Goal: Information Seeking & Learning: Learn about a topic

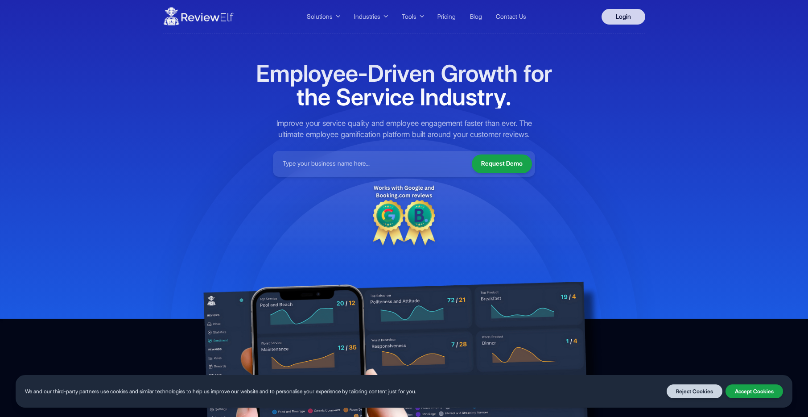
click at [625, 20] on link "Login" at bounding box center [624, 17] width 44 height 16
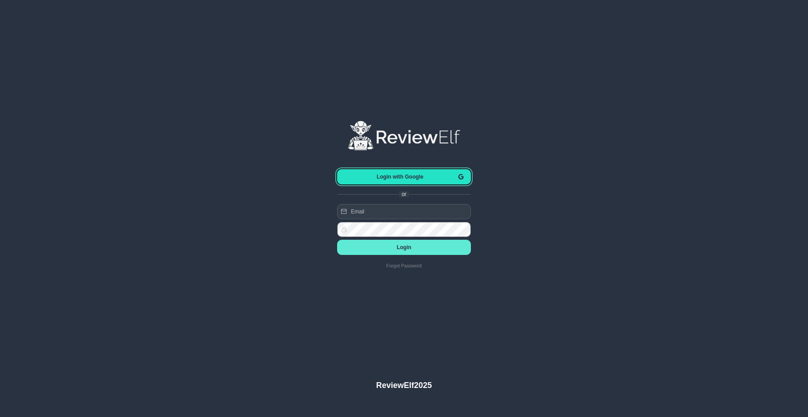
click at [407, 177] on span "Login with Google" at bounding box center [400, 177] width 112 height 6
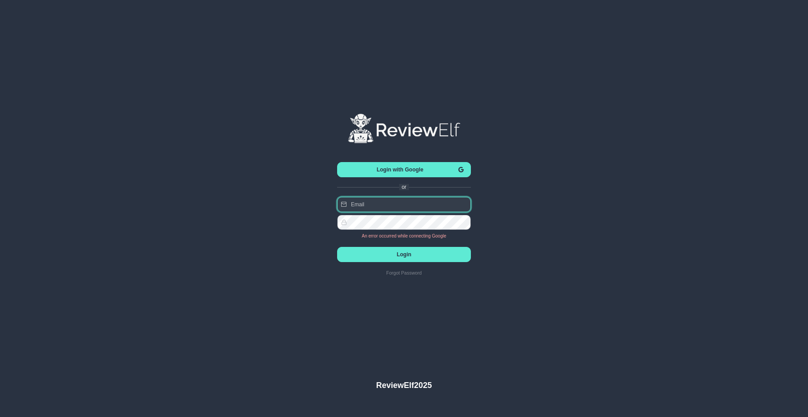
click at [394, 203] on input "text" at bounding box center [404, 204] width 134 height 15
type input "[EMAIL_ADDRESS][DOMAIN_NAME]"
click at [404, 254] on span "Login" at bounding box center [404, 254] width 120 height 6
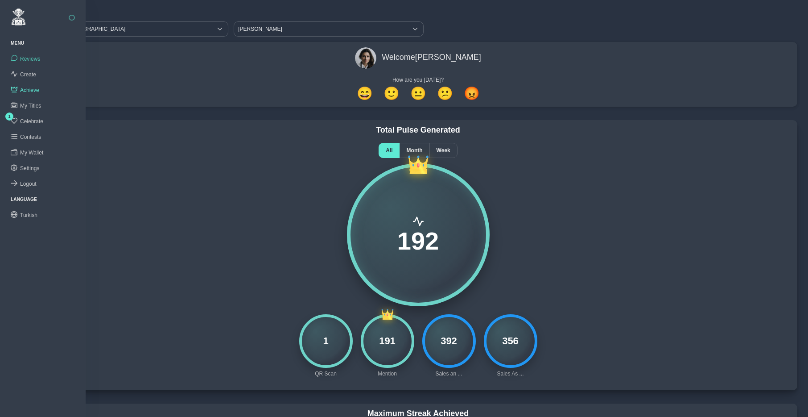
click at [25, 57] on span "Reviews" at bounding box center [30, 59] width 20 height 6
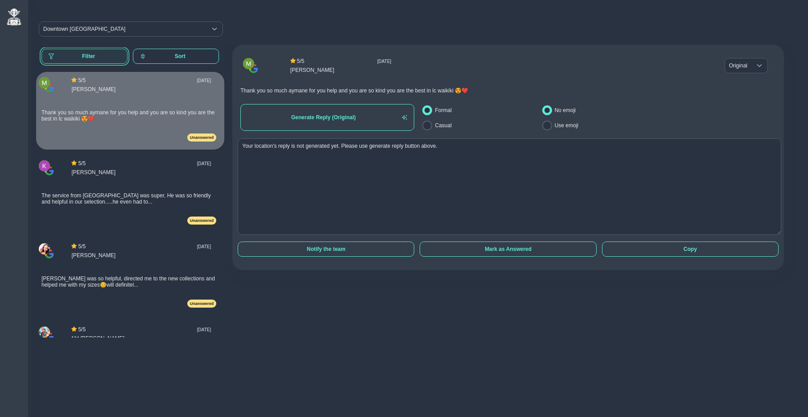
click at [92, 54] on span "Filter" at bounding box center [89, 56] width 64 height 6
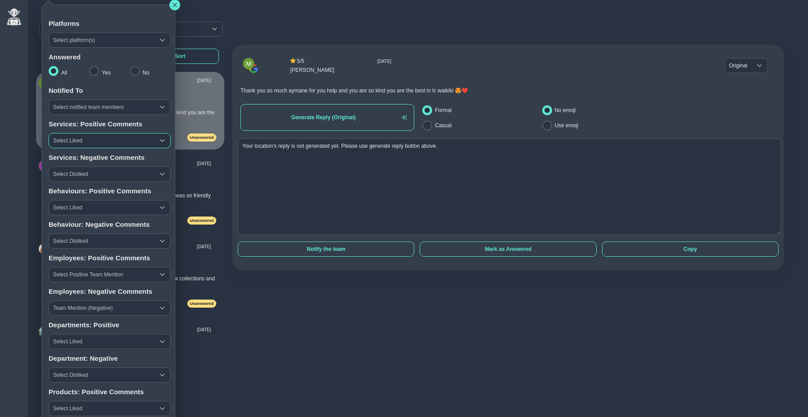
click at [106, 139] on span "Select Liked" at bounding box center [101, 140] width 105 height 14
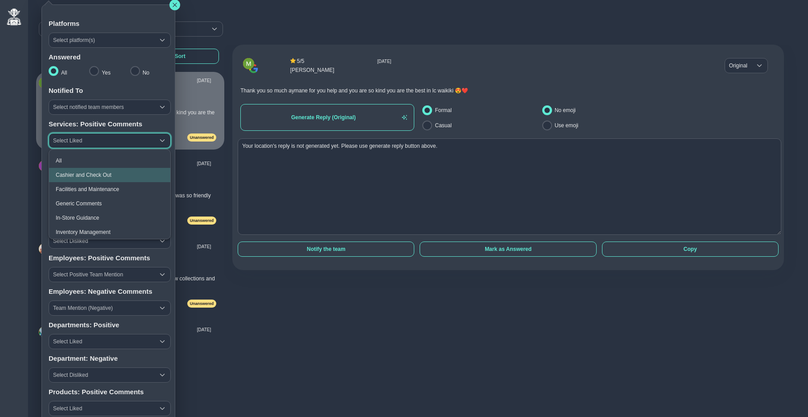
click at [101, 174] on span "Cashier and Check Out" at bounding box center [84, 175] width 56 height 6
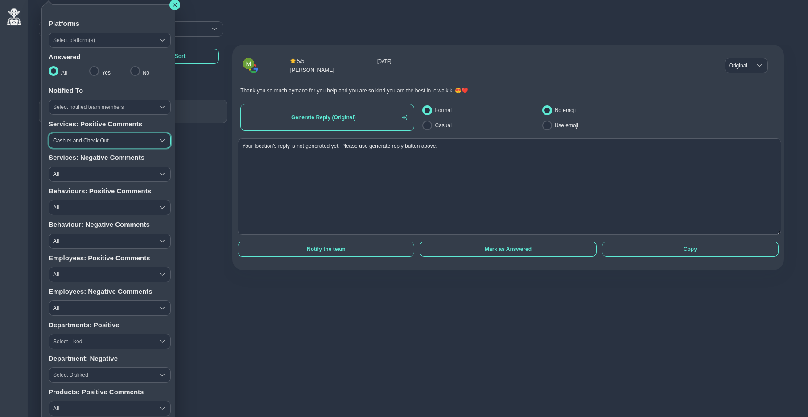
click at [99, 139] on span "Cashier and Check Out" at bounding box center [101, 140] width 105 height 14
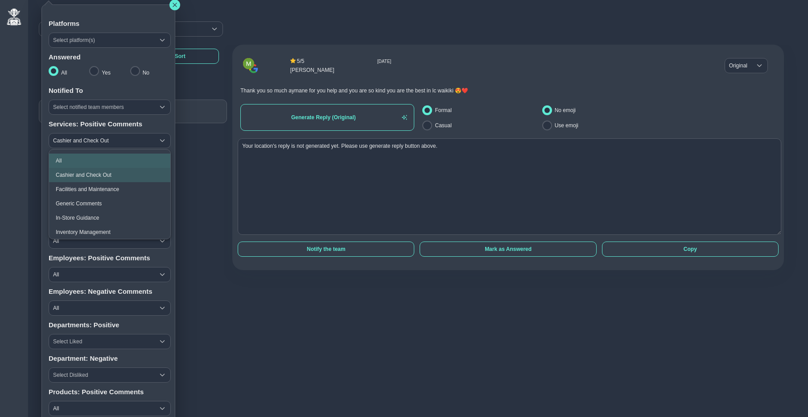
click at [78, 158] on li "All" at bounding box center [109, 160] width 121 height 14
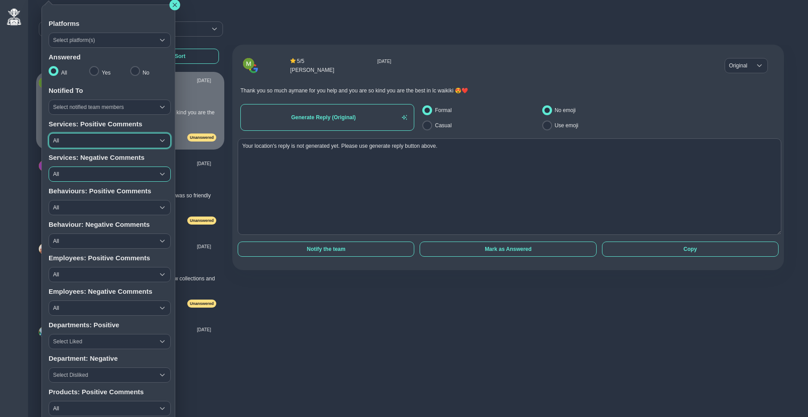
click at [88, 175] on span "All" at bounding box center [101, 174] width 105 height 14
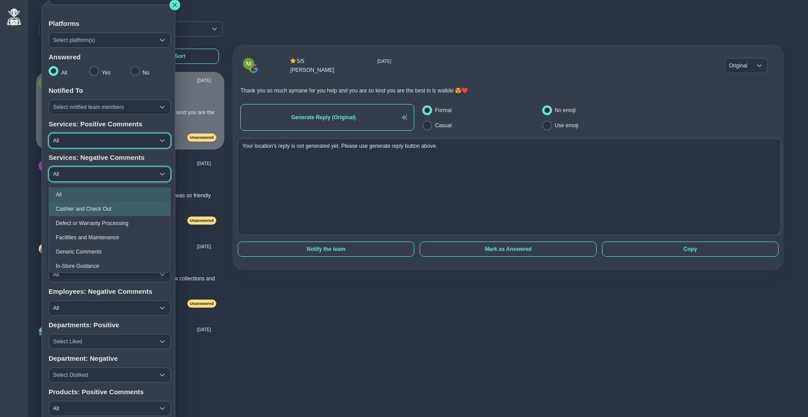
click at [93, 206] on span "Cashier and Check Out" at bounding box center [84, 209] width 56 height 6
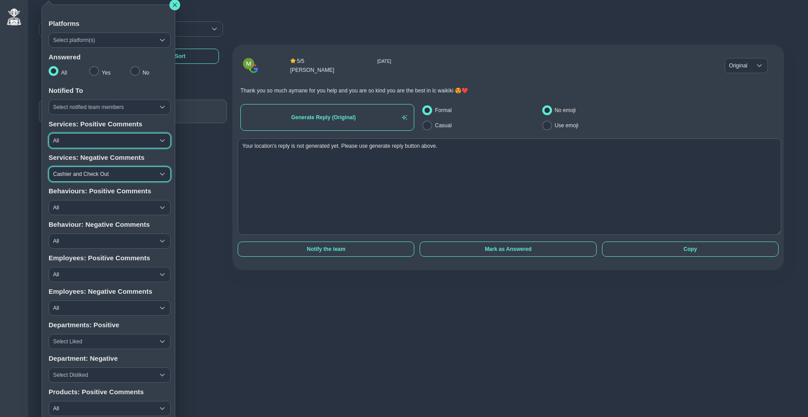
click at [83, 181] on span "Cashier and Check Out" at bounding box center [101, 174] width 105 height 14
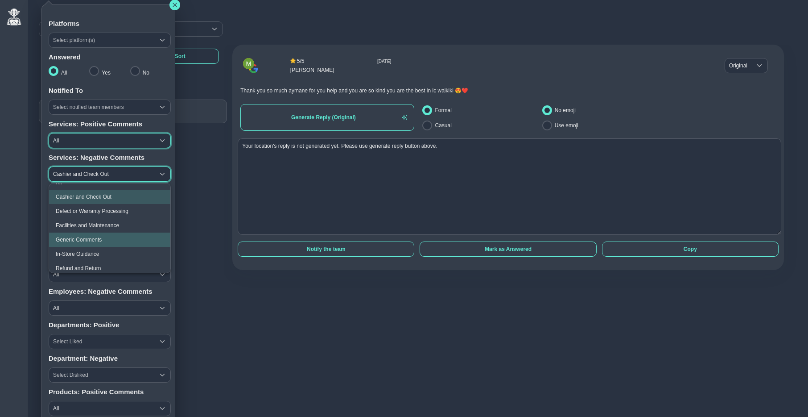
scroll to position [19, 0]
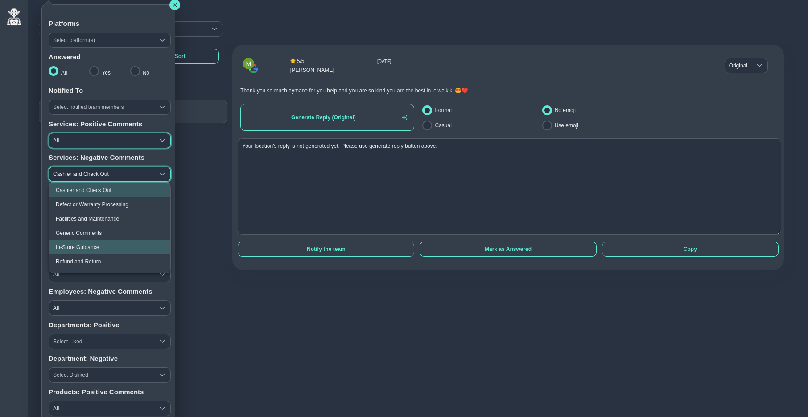
click at [80, 245] on span "In-Store Guidance" at bounding box center [77, 247] width 43 height 6
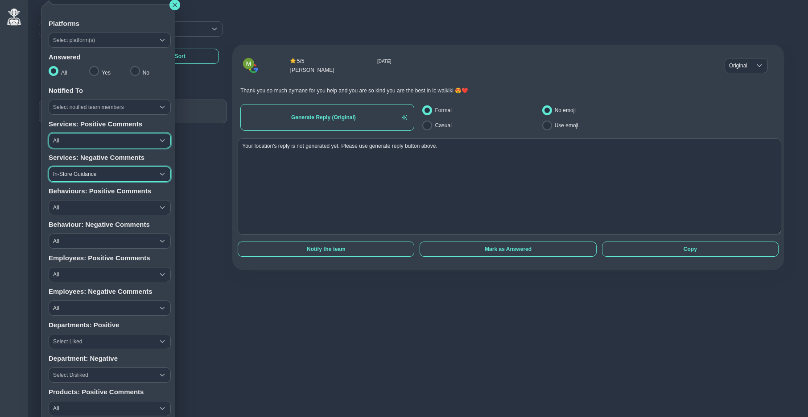
click at [76, 175] on span "In-Store Guidance" at bounding box center [101, 174] width 105 height 14
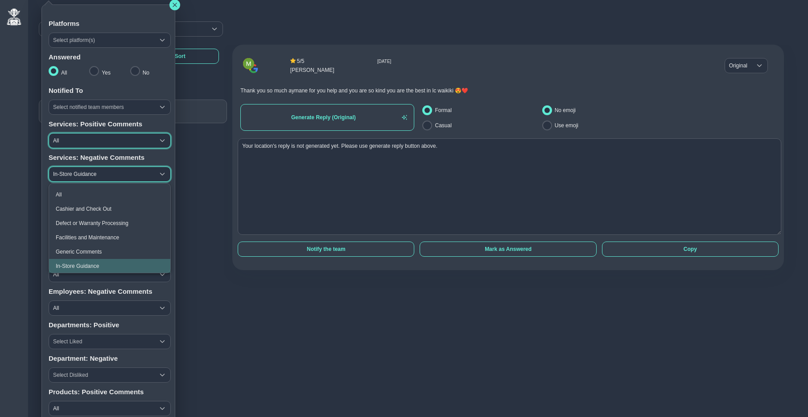
scroll to position [0, 0]
click at [75, 187] on li "All" at bounding box center [109, 194] width 121 height 14
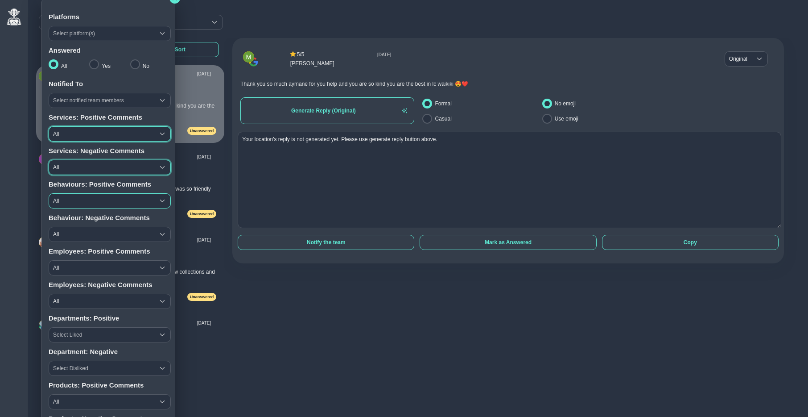
scroll to position [8, 0]
click at [80, 201] on span "All" at bounding box center [101, 200] width 105 height 14
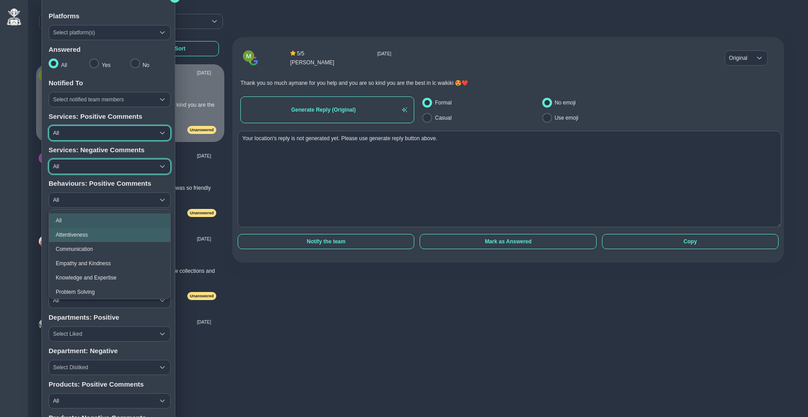
click at [78, 235] on span "Attentiveness" at bounding box center [72, 235] width 32 height 6
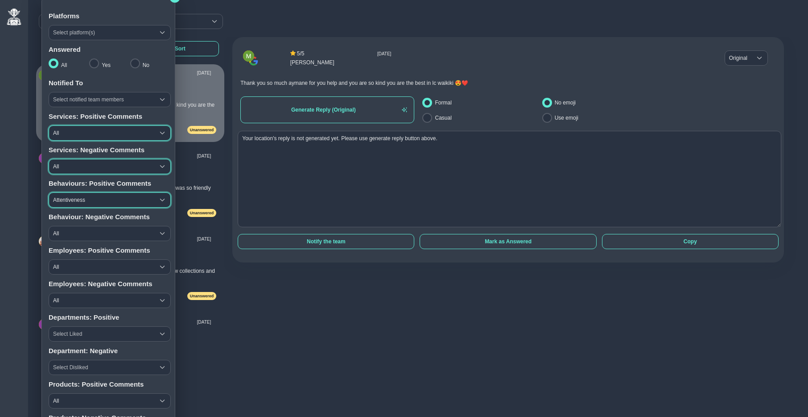
click at [76, 202] on span "Attentiveness" at bounding box center [101, 200] width 105 height 14
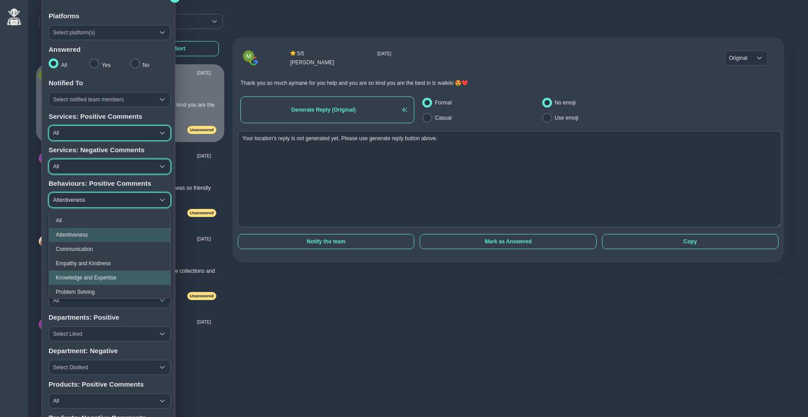
click at [85, 276] on span "Knowledge and Expertise" at bounding box center [86, 277] width 61 height 6
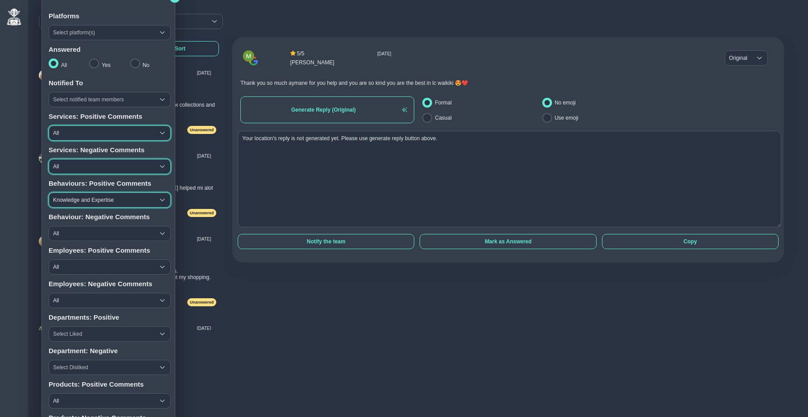
click at [81, 199] on span "Knowledge and Expertise" at bounding box center [101, 200] width 105 height 14
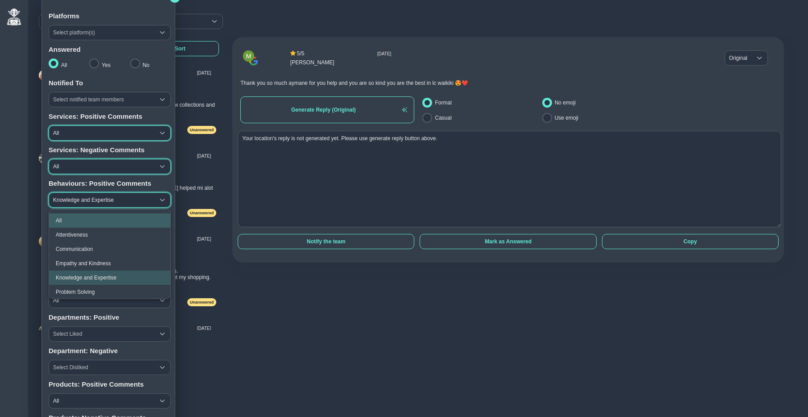
click at [82, 219] on li "All" at bounding box center [109, 220] width 121 height 14
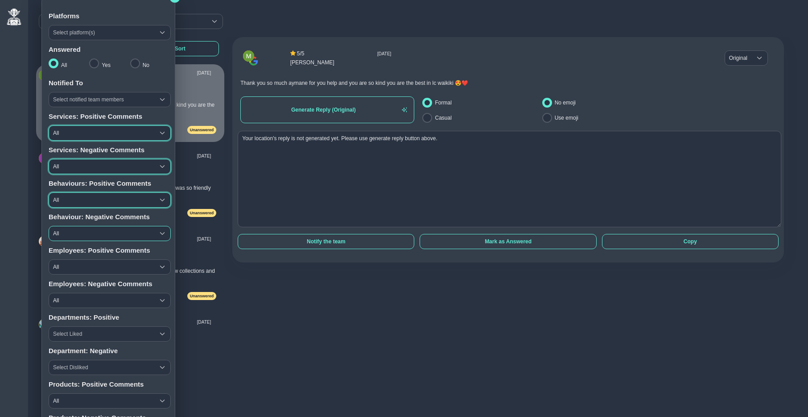
click at [81, 236] on span "All" at bounding box center [101, 233] width 105 height 14
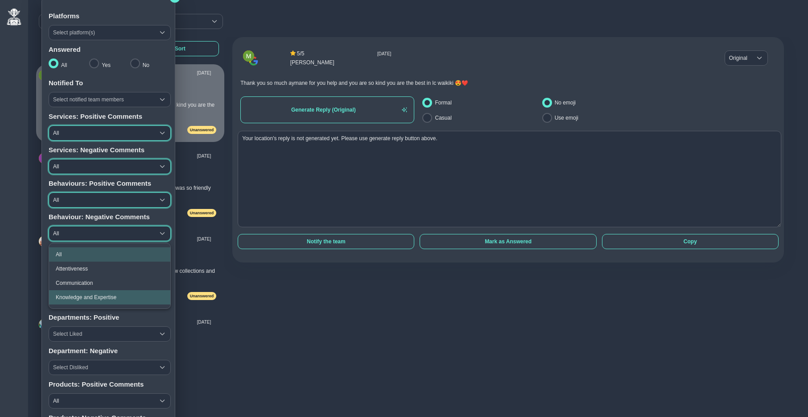
click at [85, 293] on li "Knowledge and Expertise" at bounding box center [109, 297] width 121 height 14
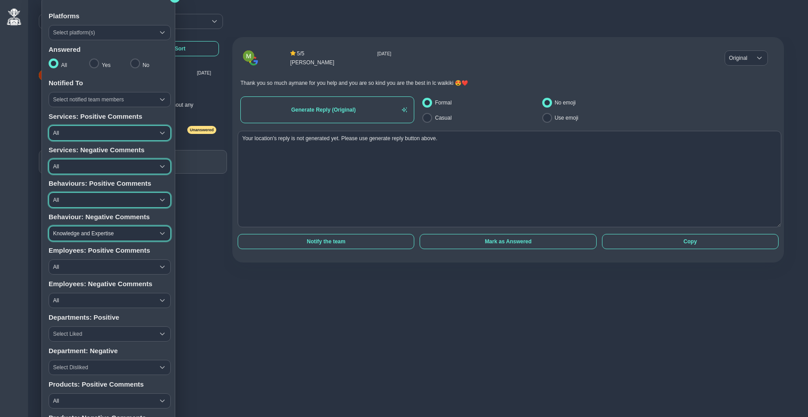
click at [75, 237] on span "Knowledge and Expertise" at bounding box center [101, 233] width 105 height 14
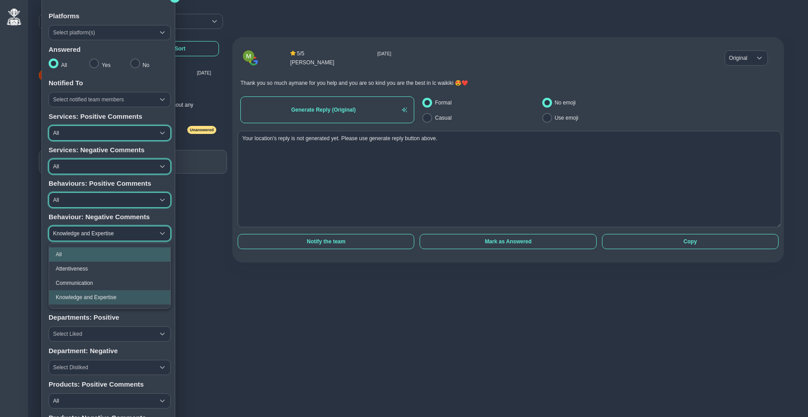
click at [79, 254] on li "All" at bounding box center [109, 254] width 121 height 14
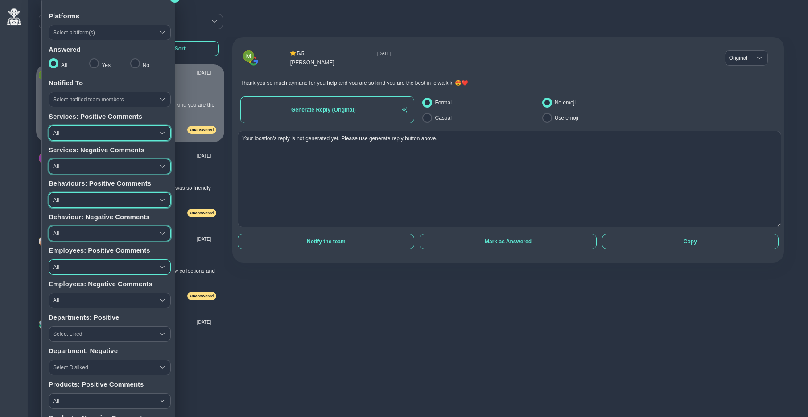
click at [87, 266] on span "All" at bounding box center [101, 267] width 105 height 14
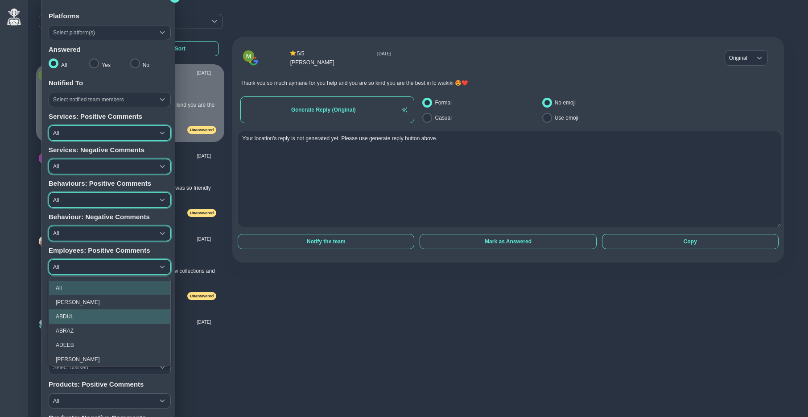
click at [79, 315] on li "ABDUL" at bounding box center [109, 316] width 121 height 14
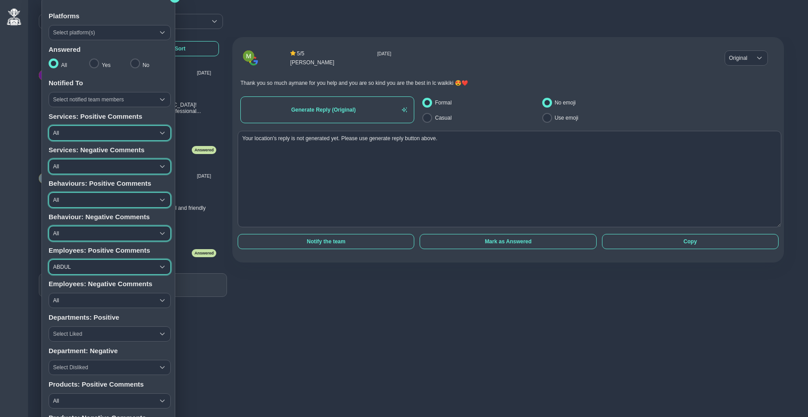
click at [79, 267] on span "ABDUL" at bounding box center [101, 267] width 105 height 14
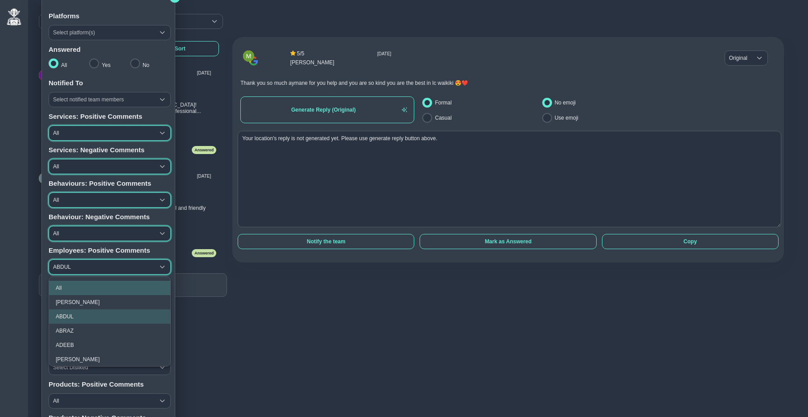
click at [80, 283] on li "All" at bounding box center [109, 288] width 121 height 14
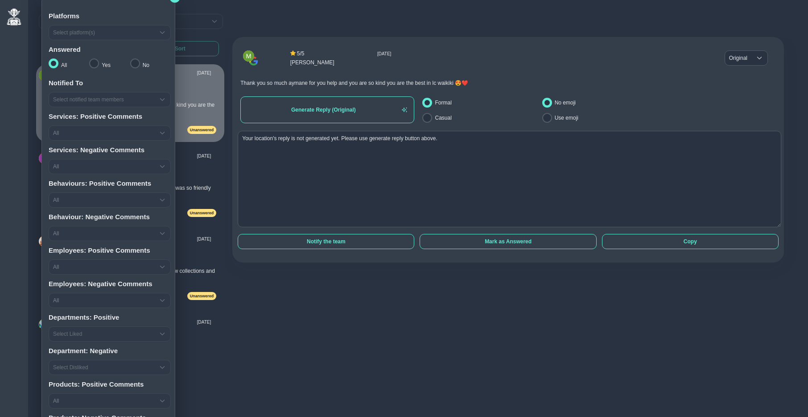
click at [80, 301] on span "All" at bounding box center [101, 300] width 105 height 14
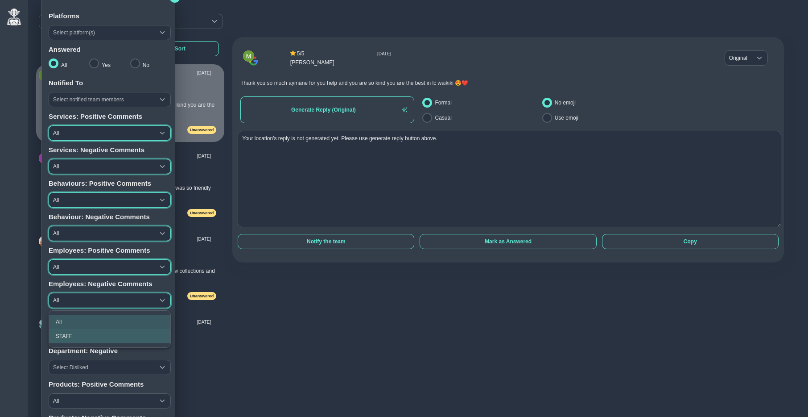
click at [80, 334] on li "STAFF" at bounding box center [109, 336] width 121 height 14
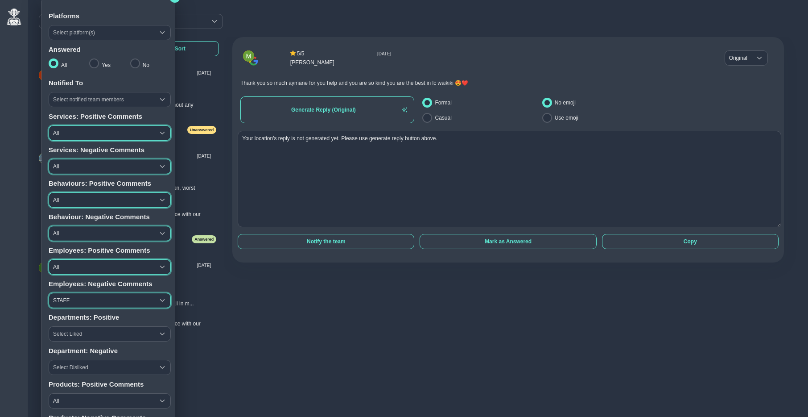
click at [80, 300] on span "STAFF" at bounding box center [101, 300] width 105 height 14
click at [78, 319] on li "All" at bounding box center [109, 322] width 121 height 14
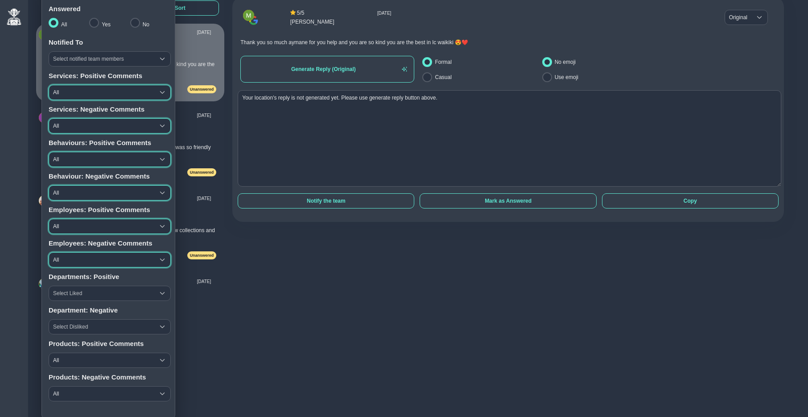
scroll to position [53, 0]
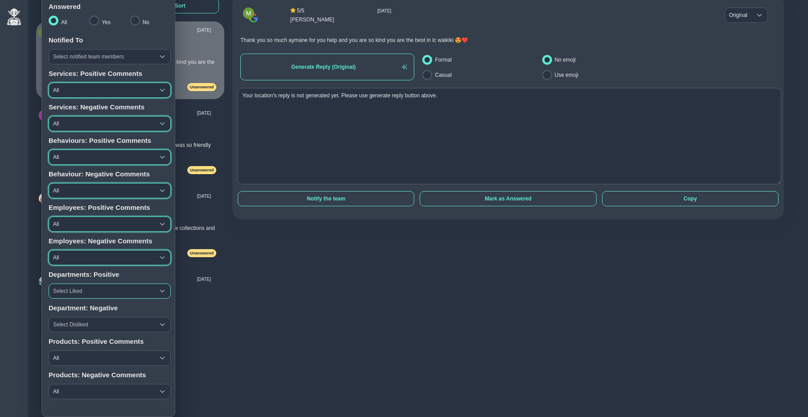
click at [73, 290] on span "Select Liked" at bounding box center [101, 291] width 105 height 14
click at [79, 359] on span "All" at bounding box center [101, 358] width 105 height 14
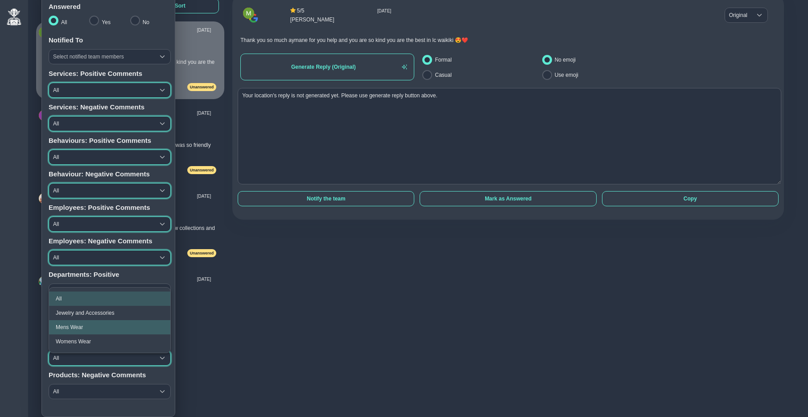
click at [79, 326] on span "Mens Wear" at bounding box center [69, 327] width 27 height 6
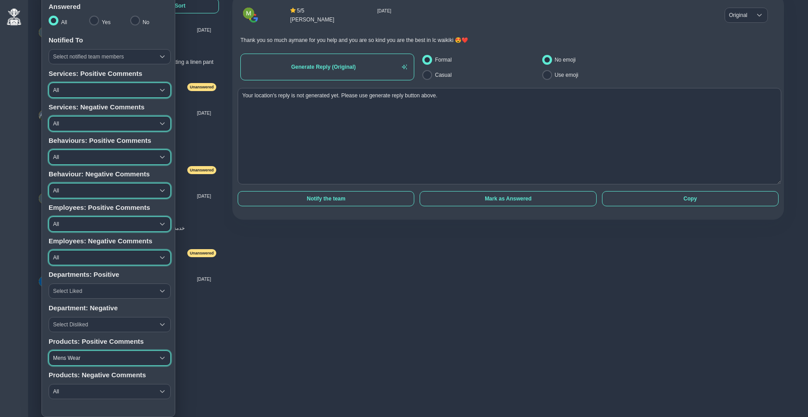
scroll to position [53, 0]
click at [79, 355] on span "Mens Wear" at bounding box center [101, 358] width 105 height 14
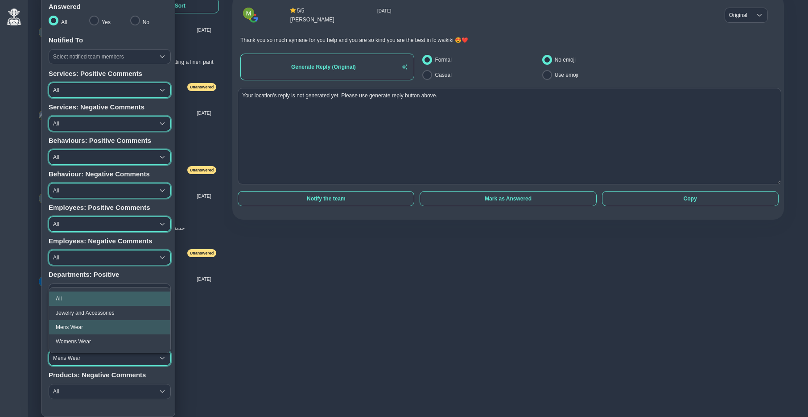
click at [66, 296] on li "All" at bounding box center [109, 298] width 121 height 14
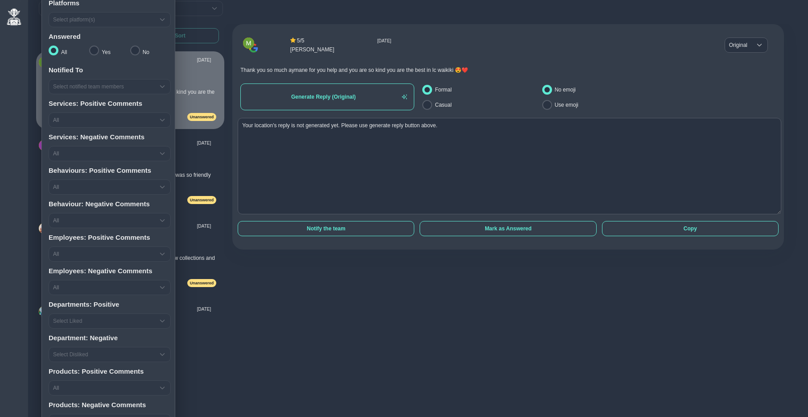
scroll to position [53, 0]
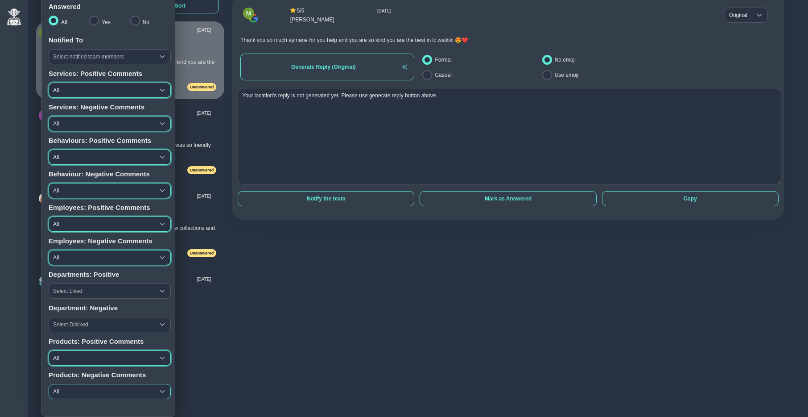
click at [71, 387] on span "All" at bounding box center [101, 391] width 105 height 14
click at [73, 372] on span "Mens Wear" at bounding box center [69, 375] width 27 height 6
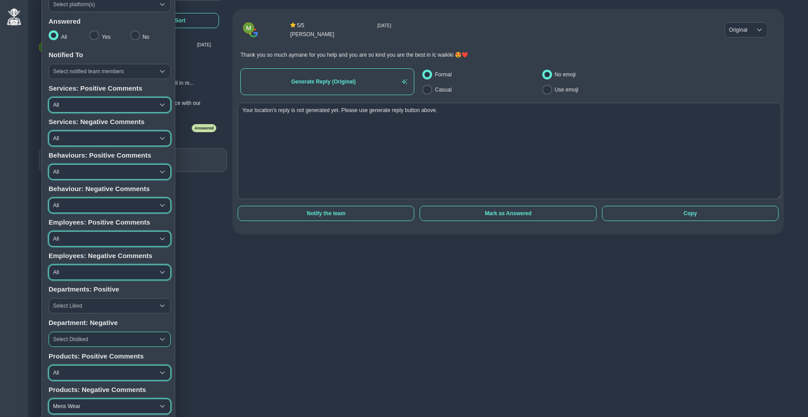
scroll to position [43, 0]
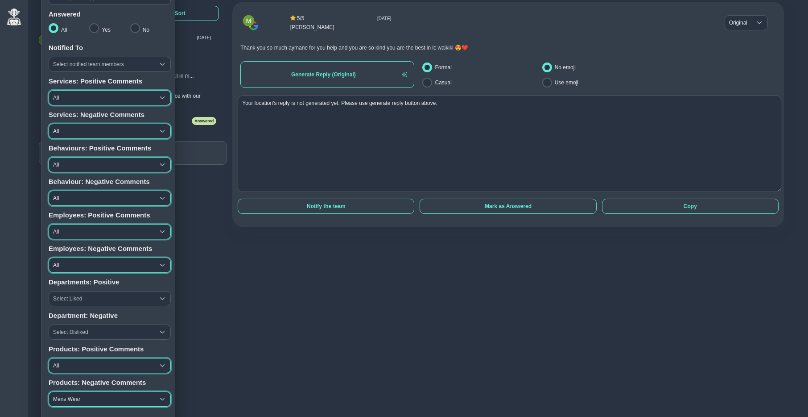
click at [70, 402] on span "Mens Wear" at bounding box center [101, 399] width 105 height 14
click at [64, 369] on li "All" at bounding box center [109, 368] width 121 height 14
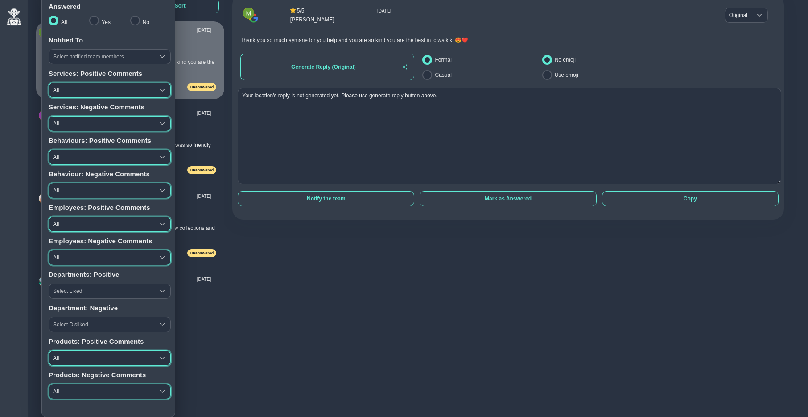
scroll to position [53, 0]
click at [78, 325] on span "Select Disliked" at bounding box center [101, 324] width 105 height 14
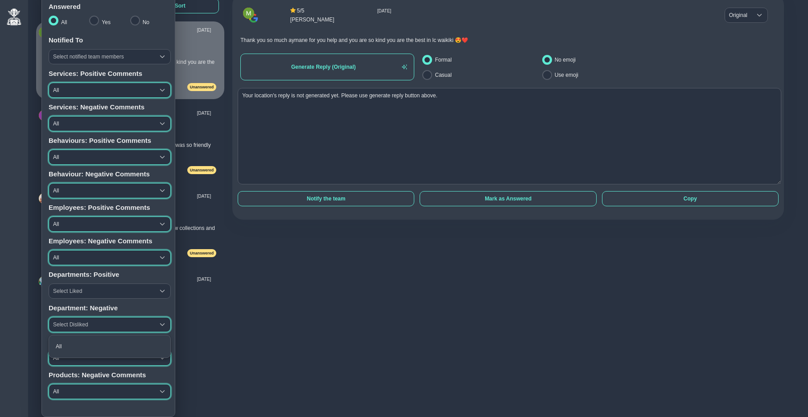
click at [78, 324] on span "Select Disliked" at bounding box center [101, 324] width 105 height 14
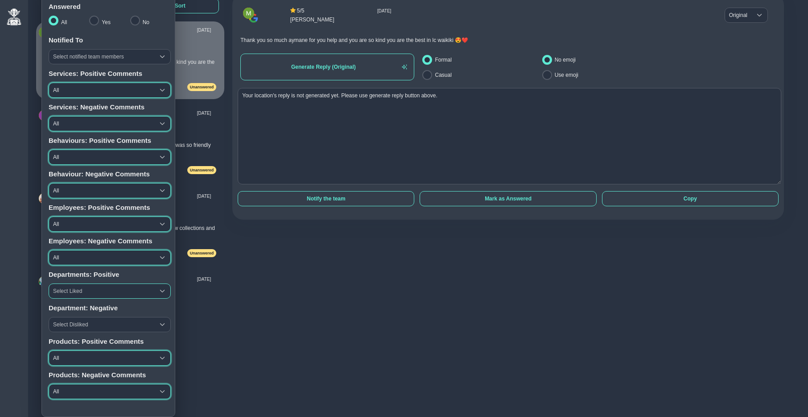
click at [70, 291] on span "Select Liked" at bounding box center [101, 291] width 105 height 14
click at [115, 87] on span "All" at bounding box center [101, 90] width 105 height 14
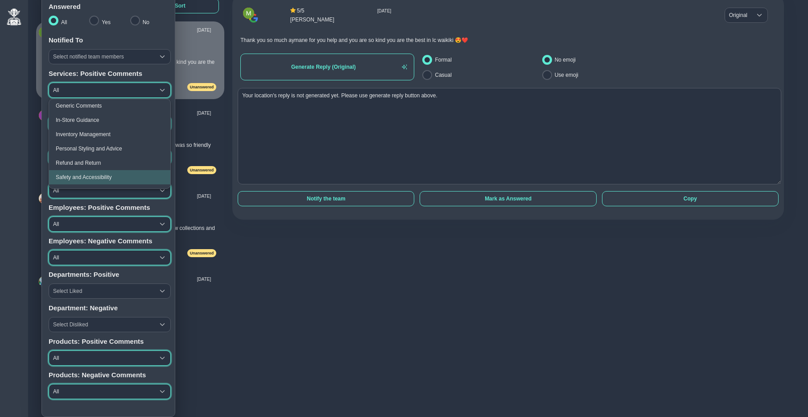
scroll to position [55, 0]
click at [100, 152] on span "Refund and Return" at bounding box center [78, 155] width 45 height 6
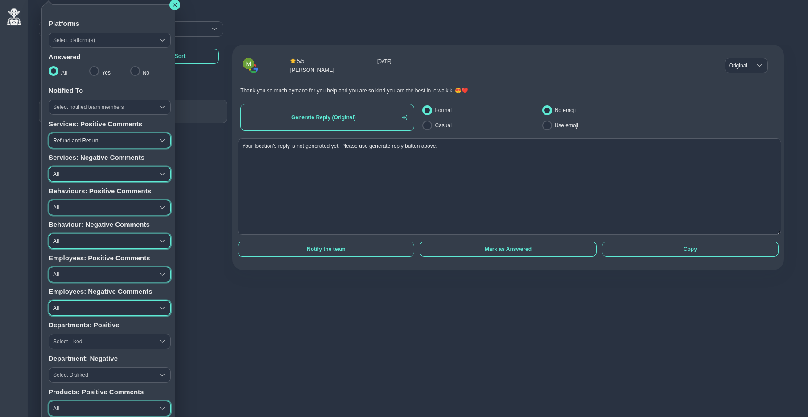
click at [86, 138] on span "Refund and Return" at bounding box center [101, 140] width 105 height 14
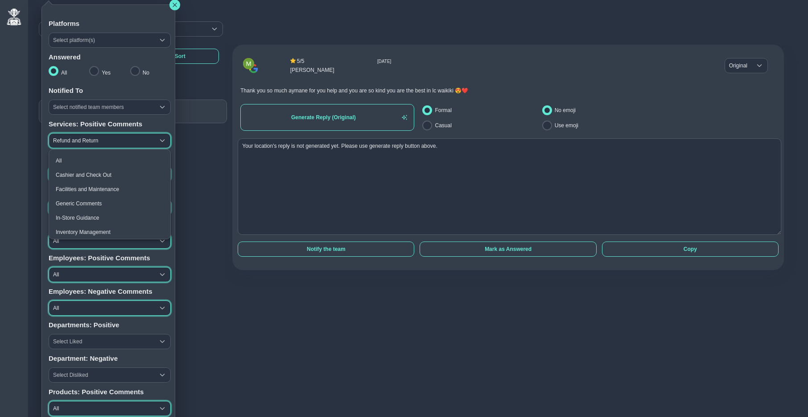
scroll to position [18, 0]
click at [80, 186] on span "Generic Comments" at bounding box center [79, 185] width 46 height 6
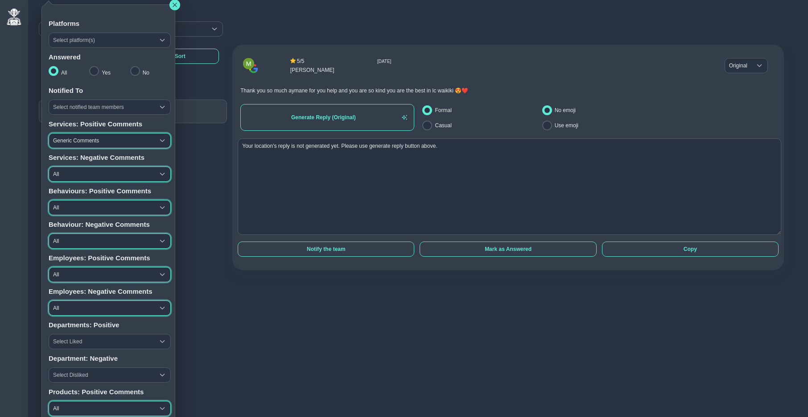
click at [74, 175] on span "All" at bounding box center [101, 174] width 105 height 14
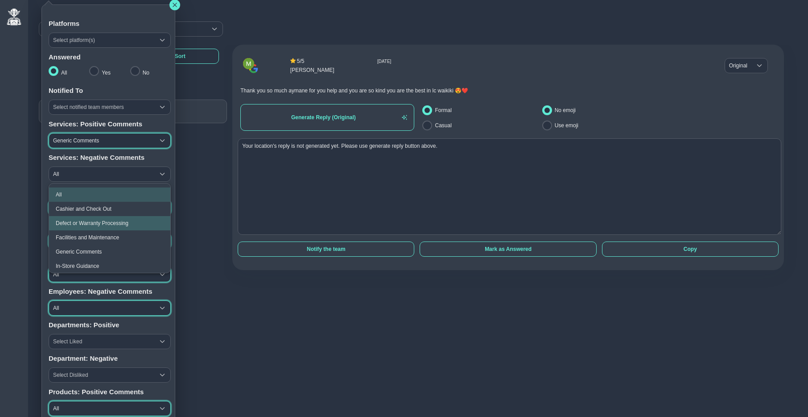
click at [78, 224] on span "Defect or Warranty Processing" at bounding box center [92, 223] width 73 height 6
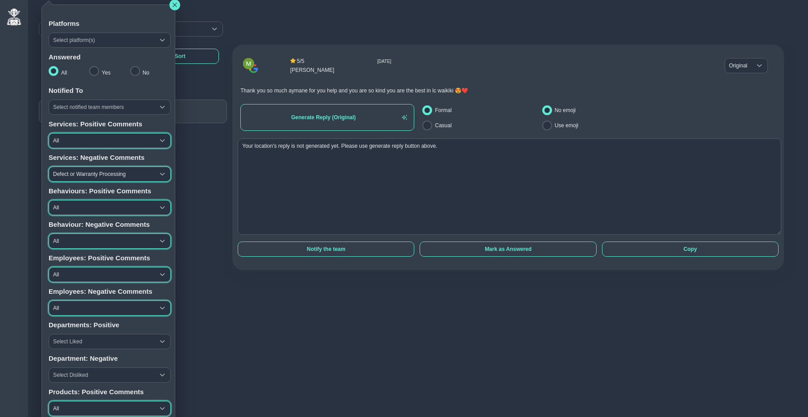
click at [71, 177] on span "Defect or Warranty Processing" at bounding box center [101, 174] width 105 height 14
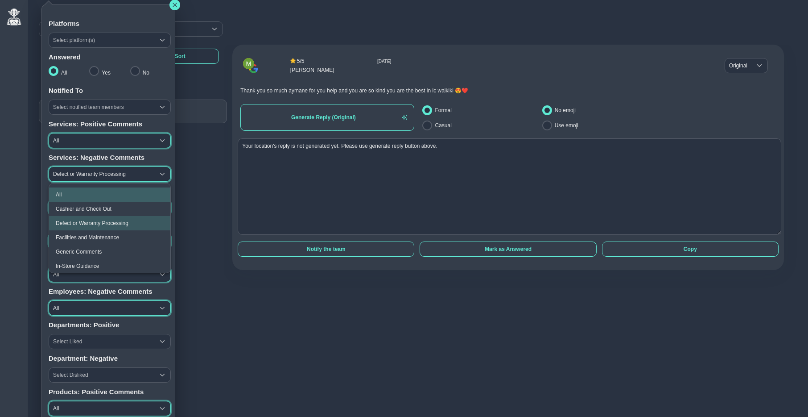
click at [73, 196] on li "All" at bounding box center [109, 194] width 121 height 14
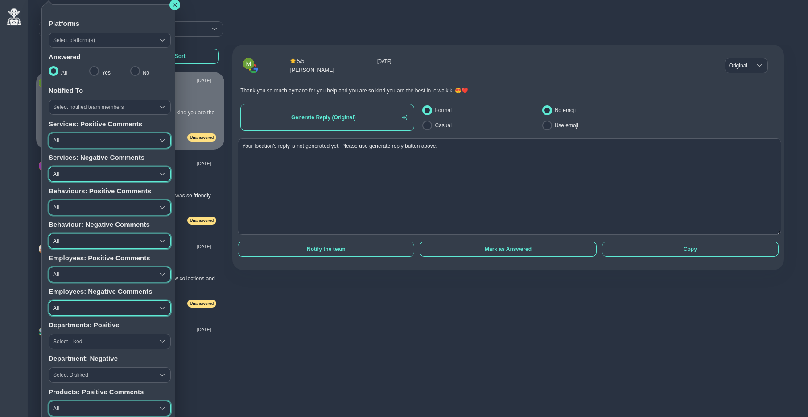
click at [75, 143] on span "All" at bounding box center [101, 140] width 105 height 14
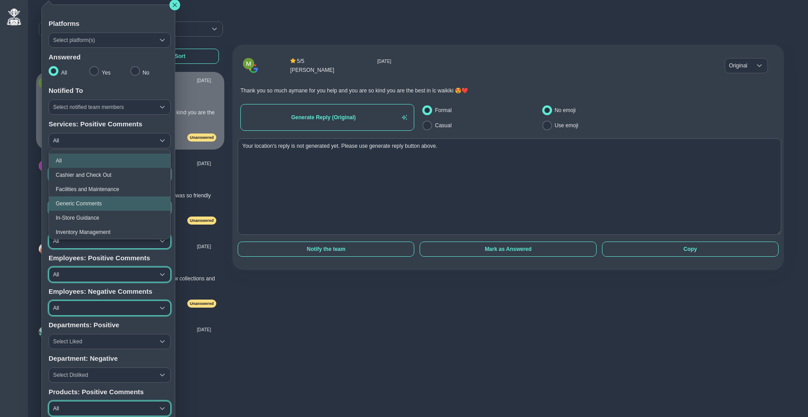
click at [76, 201] on span "Generic Comments" at bounding box center [79, 203] width 46 height 6
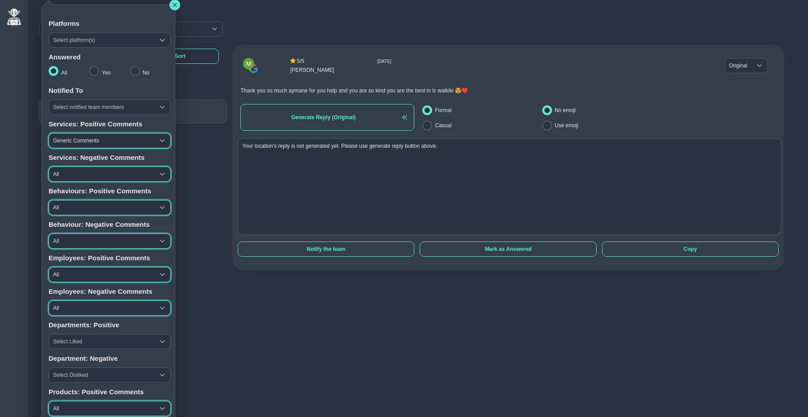
click at [78, 141] on span "Generic Comments" at bounding box center [101, 140] width 105 height 14
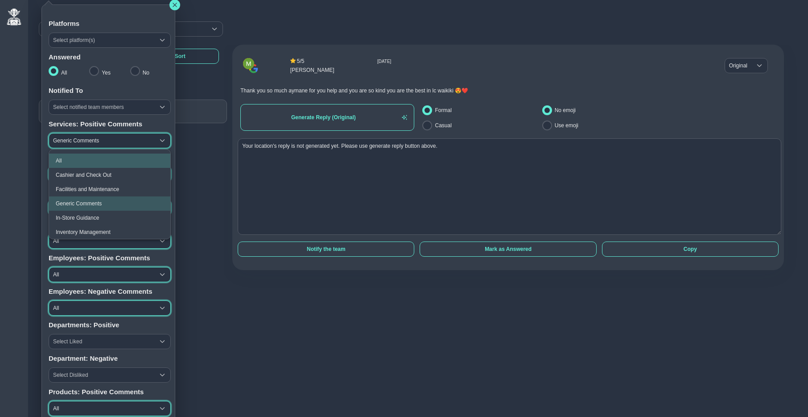
click at [77, 158] on li "All" at bounding box center [109, 160] width 121 height 14
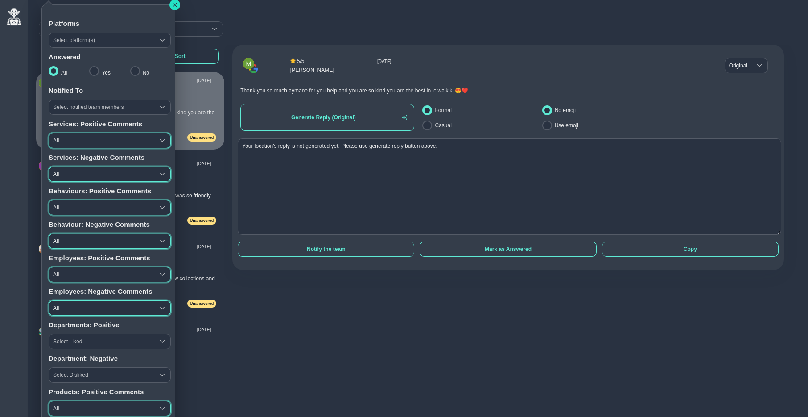
click at [178, 7] on button "button" at bounding box center [175, 5] width 11 height 11
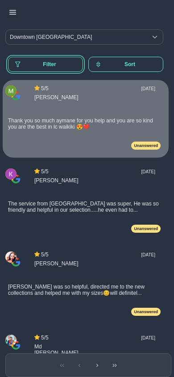
click at [27, 62] on span "Filter" at bounding box center [49, 64] width 53 height 6
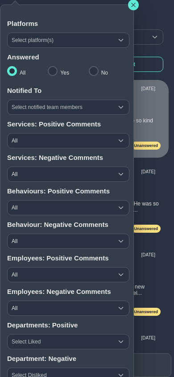
click at [41, 143] on span "All" at bounding box center [60, 140] width 105 height 14
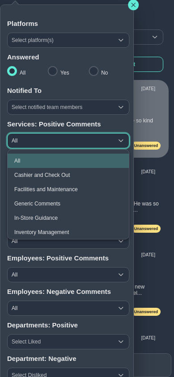
click at [36, 174] on span "Cashier and Check Out" at bounding box center [42, 175] width 56 height 6
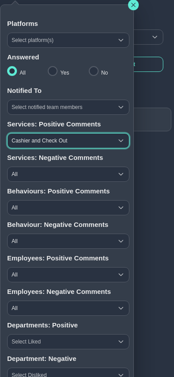
click at [41, 211] on span "All" at bounding box center [60, 207] width 105 height 14
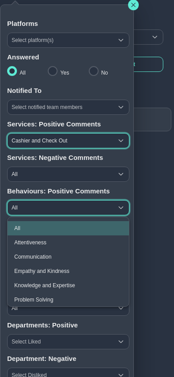
click at [38, 243] on span "Attentiveness" at bounding box center [30, 242] width 32 height 6
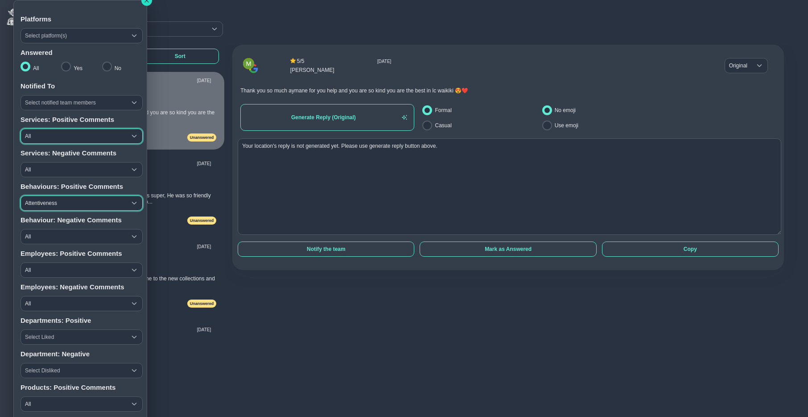
click at [148, 2] on icon "button" at bounding box center [146, 0] width 5 height 5
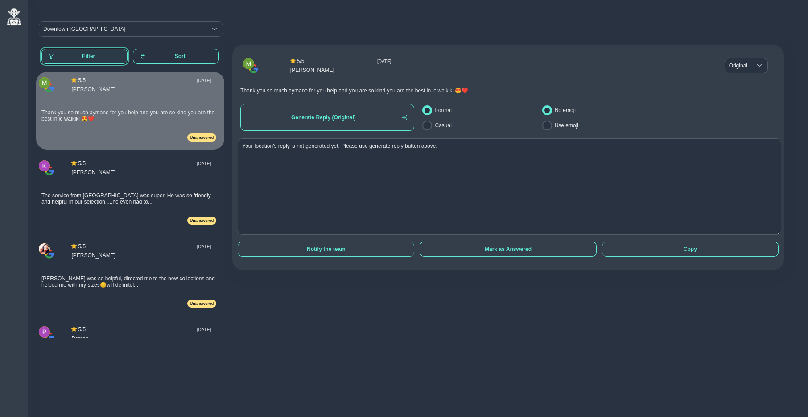
click at [81, 57] on span "Filter" at bounding box center [89, 56] width 64 height 6
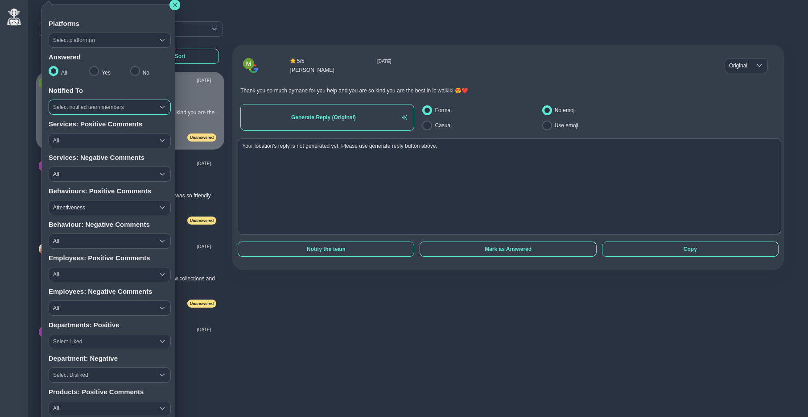
click at [83, 106] on span "Select notified team members" at bounding box center [101, 107] width 105 height 14
click at [78, 107] on span "Select notified team members" at bounding box center [101, 107] width 105 height 14
click at [78, 106] on span "Select notified team members" at bounding box center [101, 107] width 105 height 14
click at [73, 139] on span "All" at bounding box center [101, 140] width 105 height 14
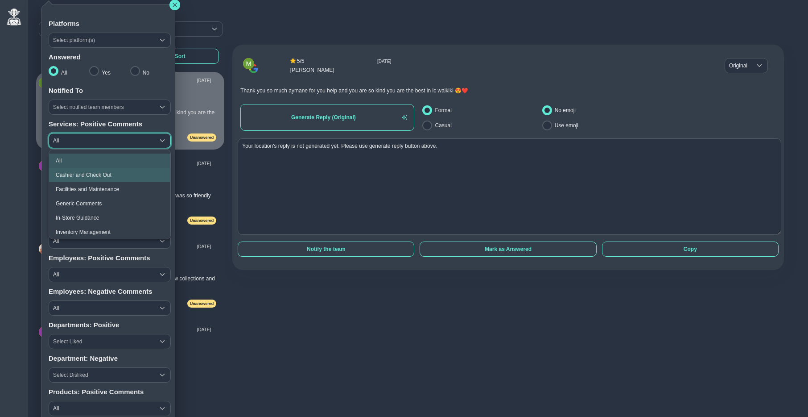
click at [82, 176] on span "Cashier and Check Out" at bounding box center [84, 175] width 56 height 6
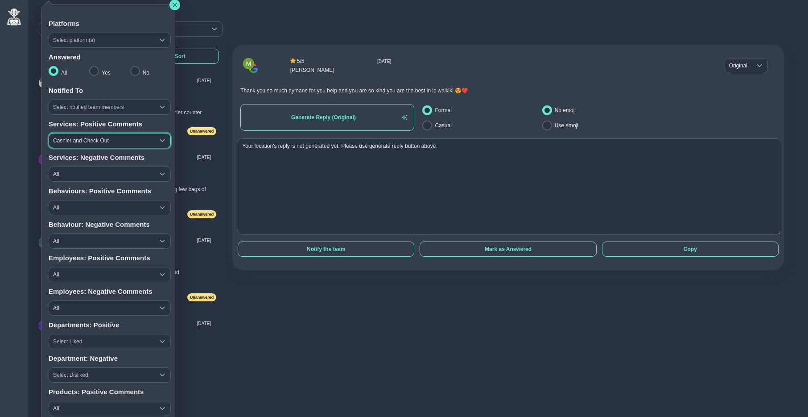
click at [78, 142] on span "Cashier and Check Out" at bounding box center [101, 140] width 105 height 14
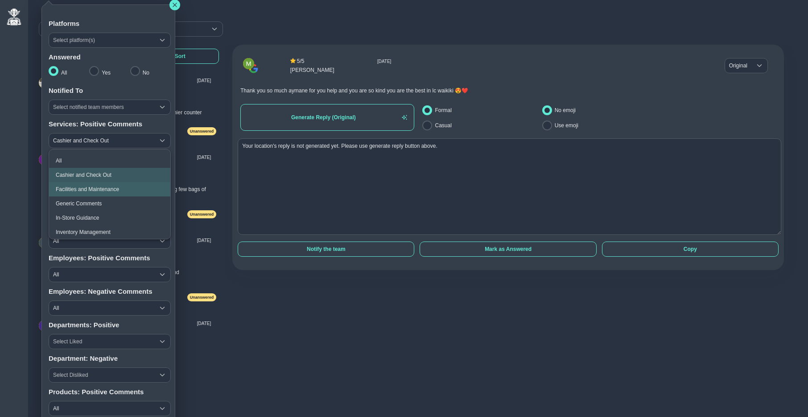
click at [76, 190] on span "Facilities and Maintenance" at bounding box center [87, 189] width 63 height 6
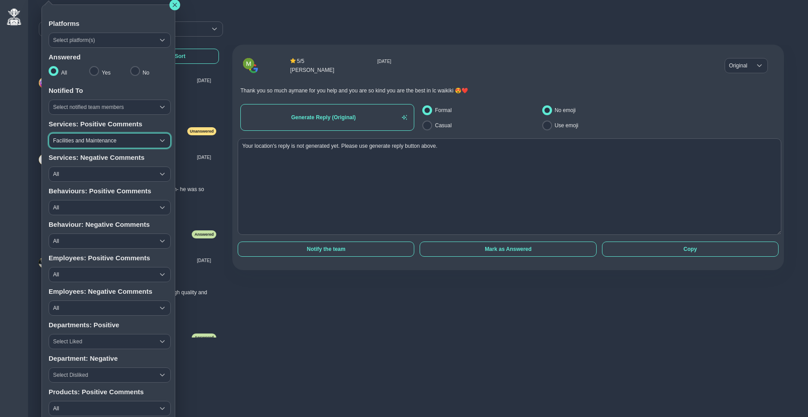
click at [72, 144] on span "Facilities and Maintenance" at bounding box center [101, 140] width 105 height 14
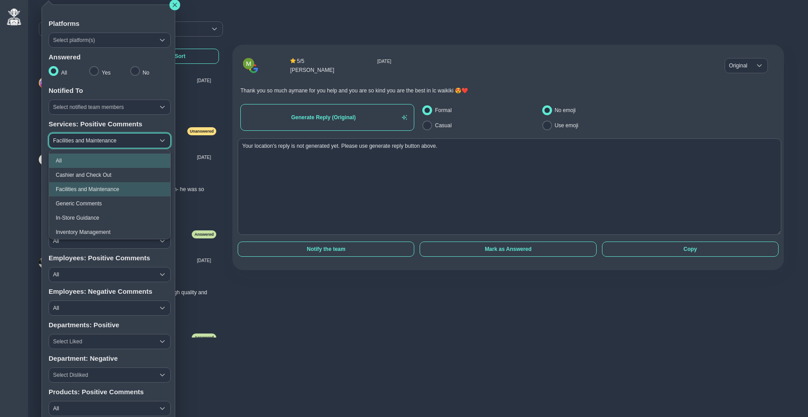
click at [74, 156] on li "All" at bounding box center [109, 160] width 121 height 14
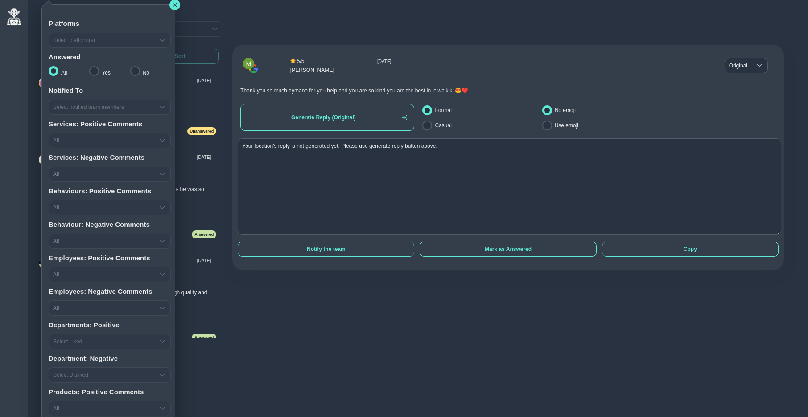
click at [71, 178] on div "All All All" at bounding box center [110, 174] width 122 height 21
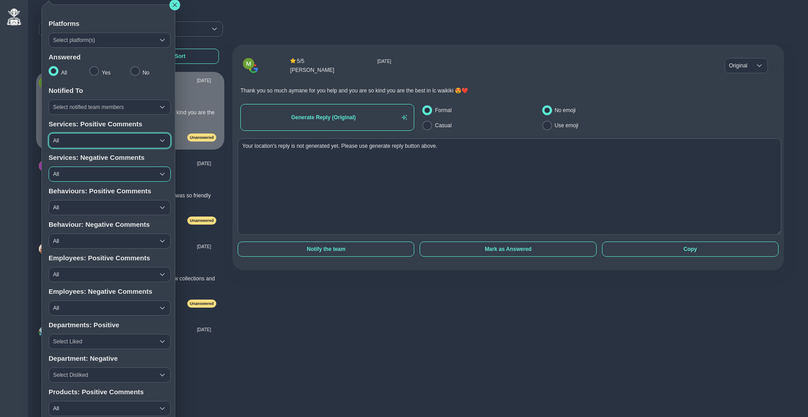
click at [84, 178] on span "All" at bounding box center [101, 174] width 105 height 14
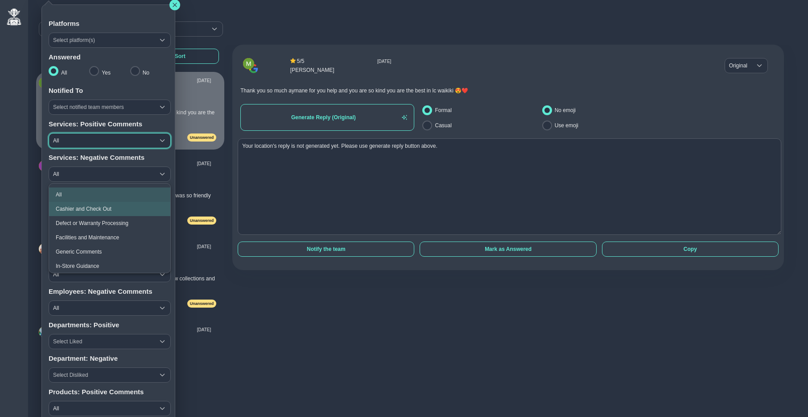
click at [75, 208] on span "Cashier and Check Out" at bounding box center [84, 209] width 56 height 6
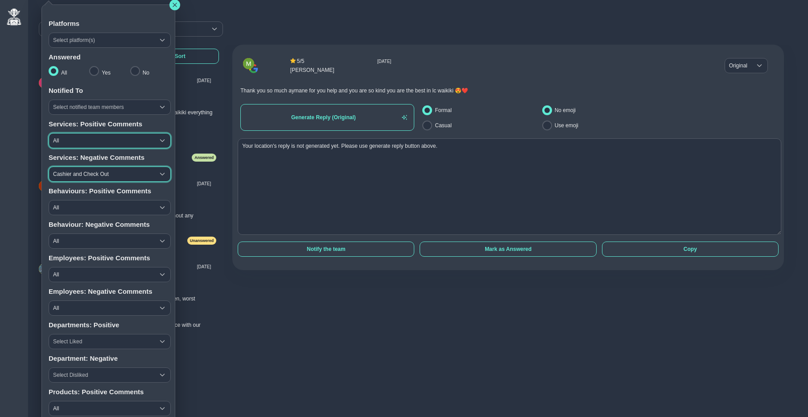
click at [80, 174] on span "Cashier and Check Out" at bounding box center [101, 174] width 105 height 14
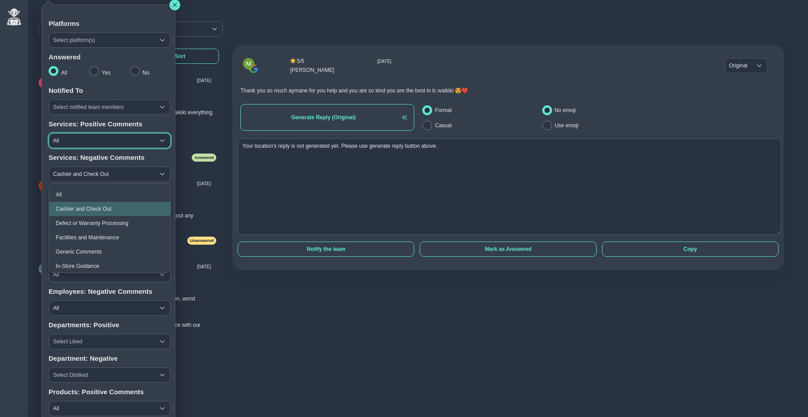
click at [71, 186] on ul "All Cashier and Check Out Defect or Warranty Processing Facilities and Maintena…" at bounding box center [109, 237] width 121 height 108
click at [71, 191] on li "All" at bounding box center [109, 194] width 121 height 14
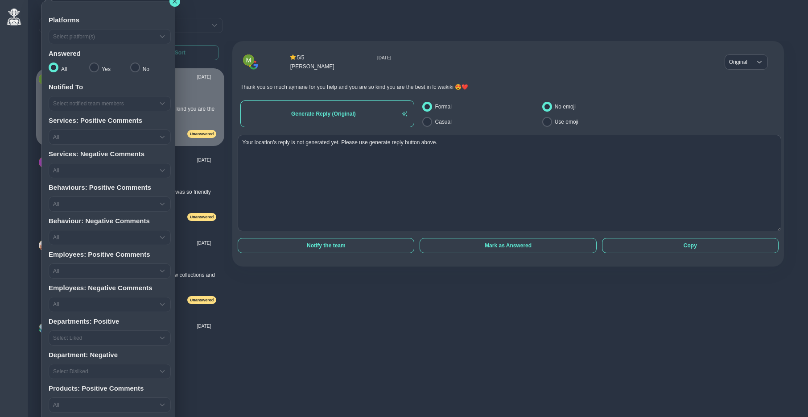
scroll to position [53, 0]
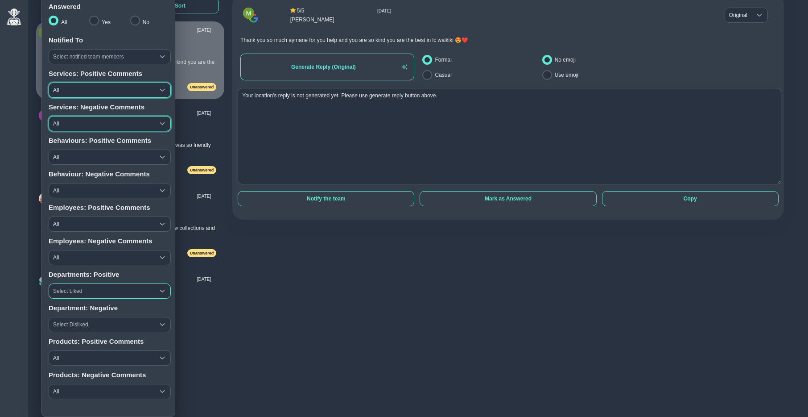
click at [83, 293] on span "Select Liked" at bounding box center [101, 291] width 105 height 14
click at [75, 287] on span "Select Liked" at bounding box center [101, 291] width 105 height 14
click at [73, 255] on span "All" at bounding box center [101, 257] width 105 height 14
click at [72, 286] on li "STAFF" at bounding box center [109, 293] width 121 height 14
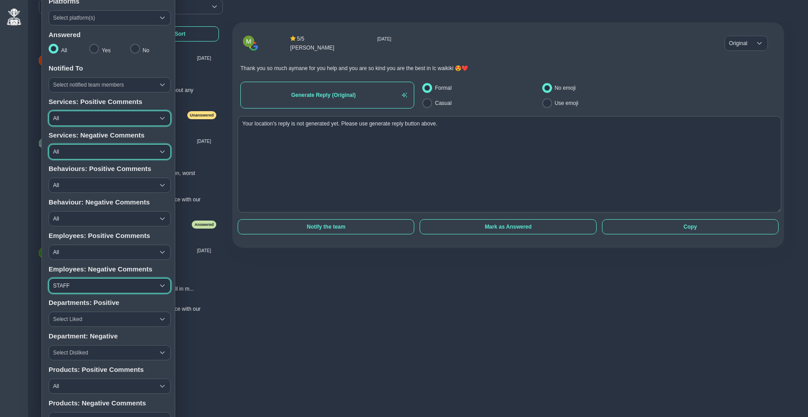
scroll to position [53, 0]
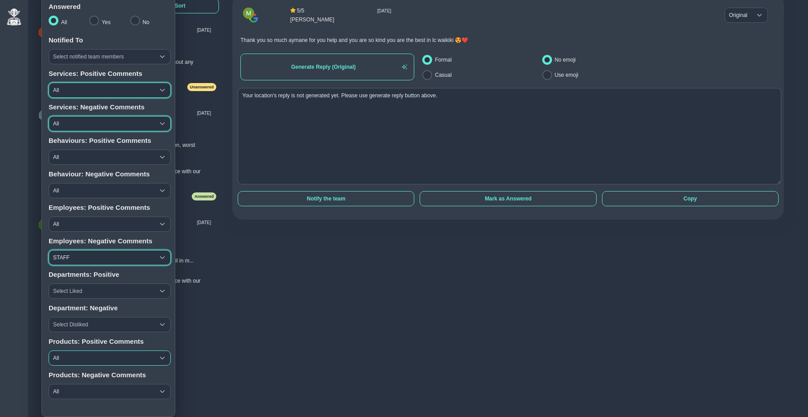
click at [74, 357] on span "All" at bounding box center [101, 358] width 105 height 14
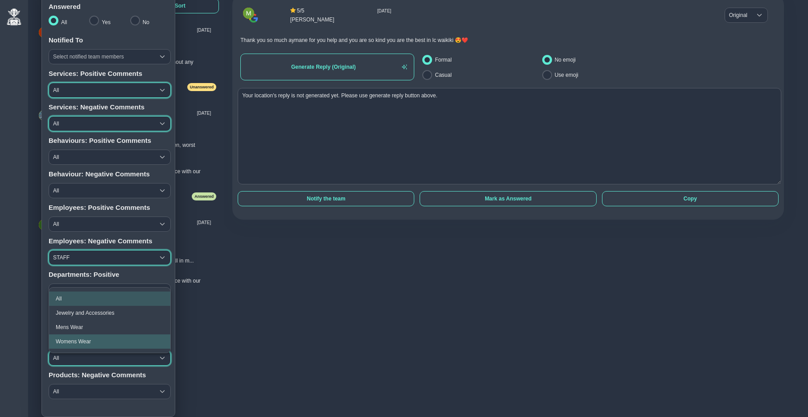
click at [75, 338] on span "Womens Wear" at bounding box center [73, 341] width 35 height 6
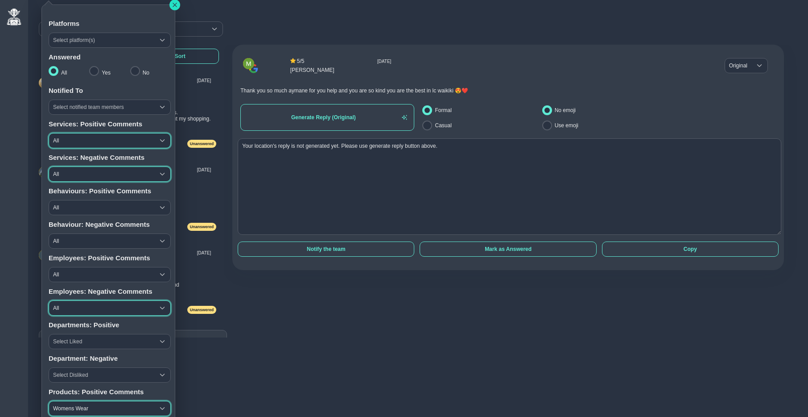
click at [175, 5] on icon "button" at bounding box center [175, 5] width 4 height 4
